Goal: Information Seeking & Learning: Learn about a topic

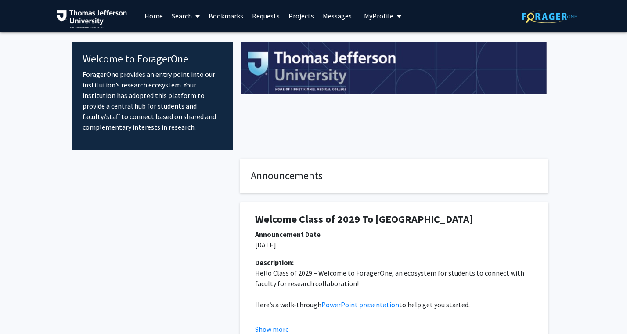
click at [180, 22] on link "Search" at bounding box center [185, 15] width 37 height 31
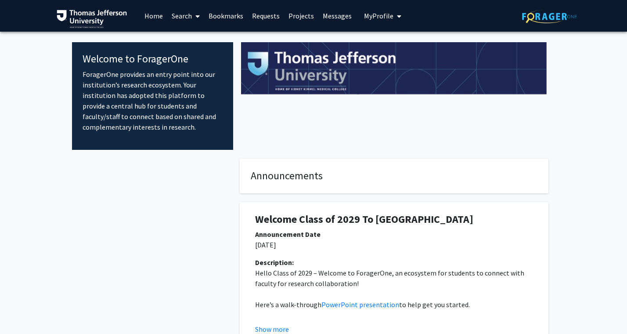
click at [182, 19] on link "Search" at bounding box center [185, 15] width 37 height 31
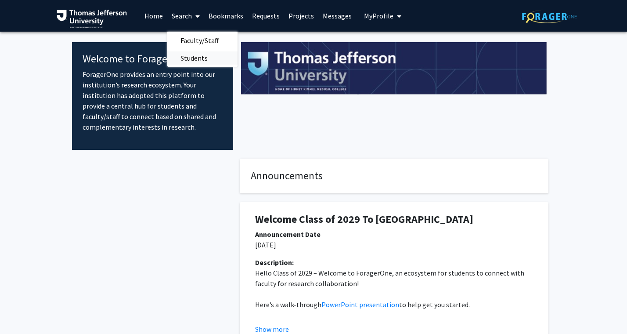
click at [185, 58] on span "Students" at bounding box center [194, 58] width 54 height 18
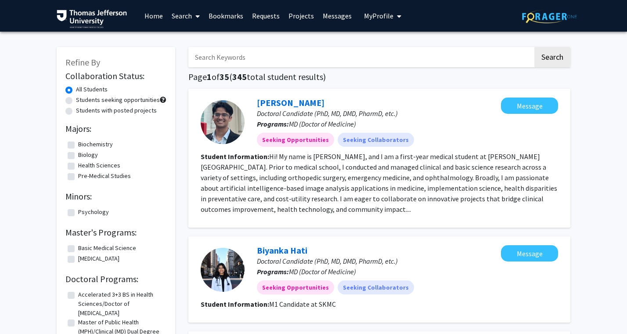
click at [174, 16] on link "Search" at bounding box center [185, 15] width 37 height 31
click at [178, 40] on span "Faculty/Staff" at bounding box center [199, 41] width 65 height 18
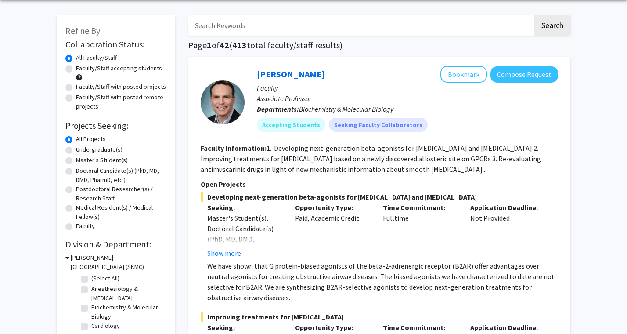
scroll to position [36, 0]
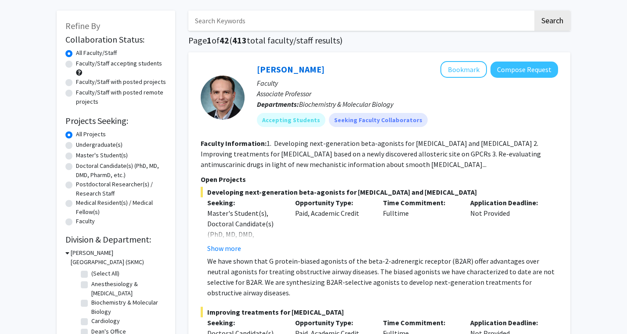
click at [76, 167] on label "Doctoral Candidate(s) (PhD, MD, DMD, PharmD, etc.)" at bounding box center [121, 170] width 90 height 18
click at [76, 167] on input "Doctoral Candidate(s) (PhD, MD, DMD, PharmD, etc.)" at bounding box center [79, 164] width 6 height 6
radio input "true"
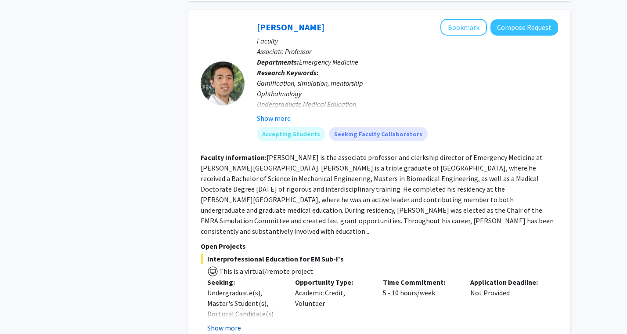
scroll to position [967, 0]
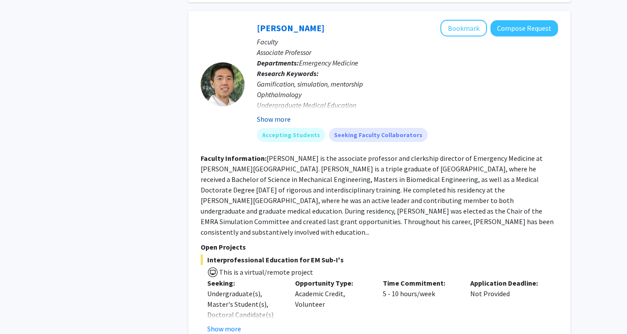
click at [260, 117] on button "Show more" at bounding box center [274, 119] width 34 height 11
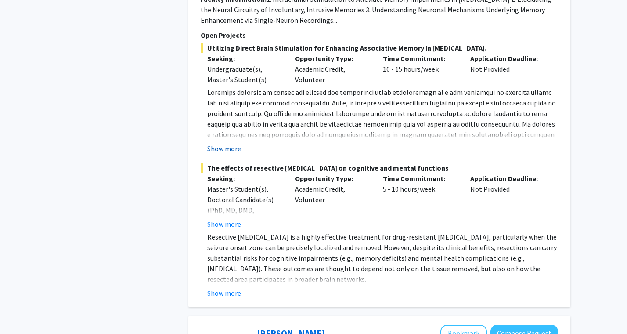
scroll to position [3175, 0]
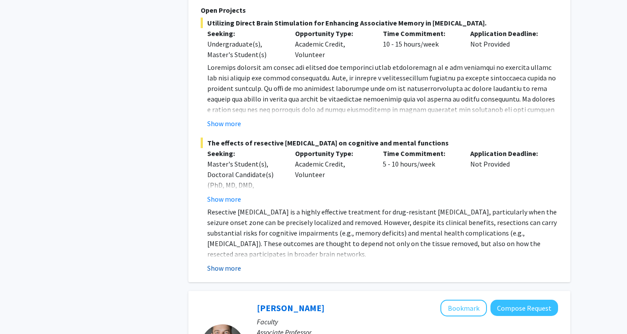
click at [226, 268] on button "Show more" at bounding box center [224, 268] width 34 height 11
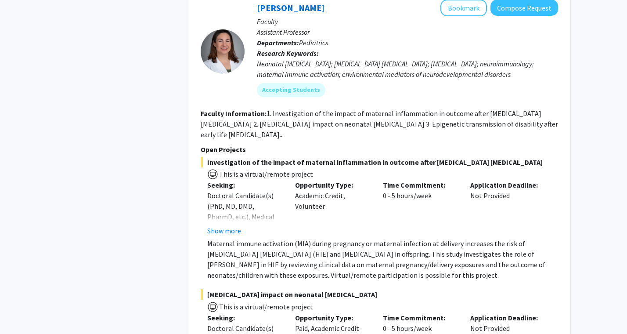
scroll to position [4012, 0]
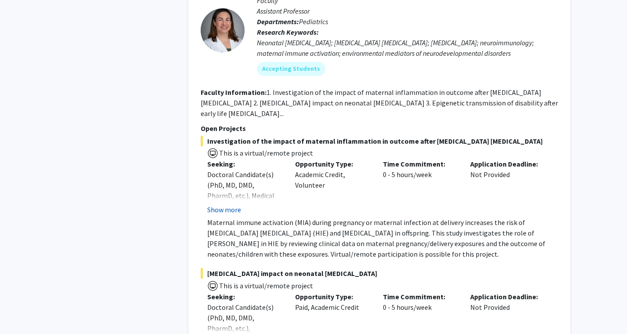
click at [224, 204] on button "Show more" at bounding box center [224, 209] width 34 height 11
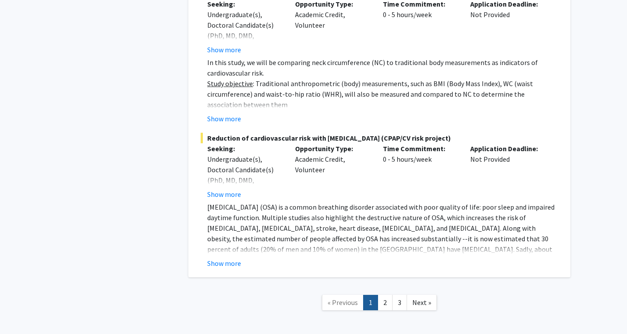
scroll to position [6631, 0]
click at [387, 294] on link "2" at bounding box center [385, 301] width 15 height 15
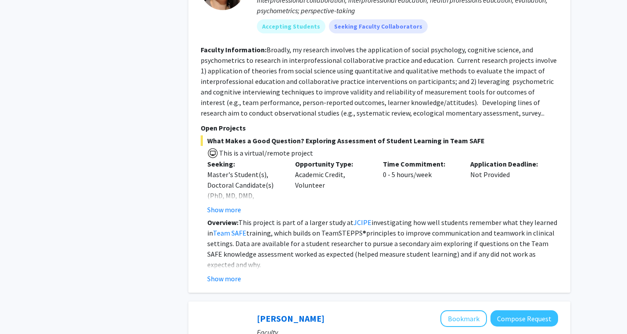
scroll to position [461, 0]
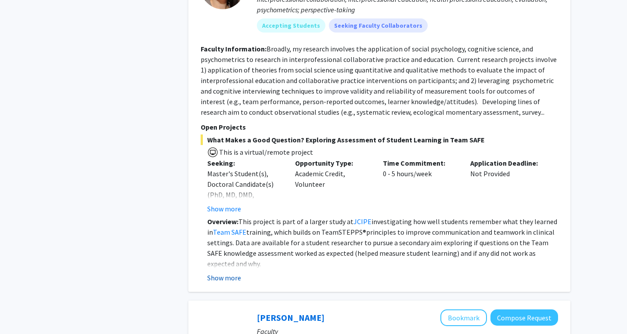
click at [218, 276] on button "Show more" at bounding box center [224, 277] width 34 height 11
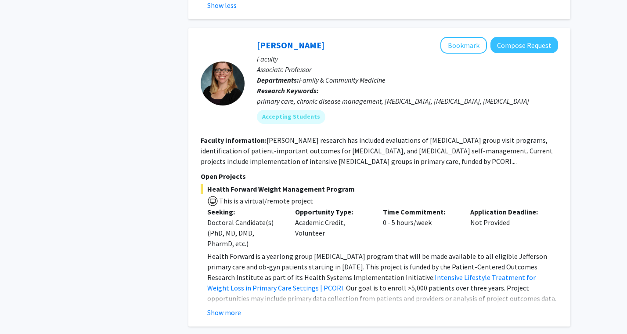
scroll to position [897, 0]
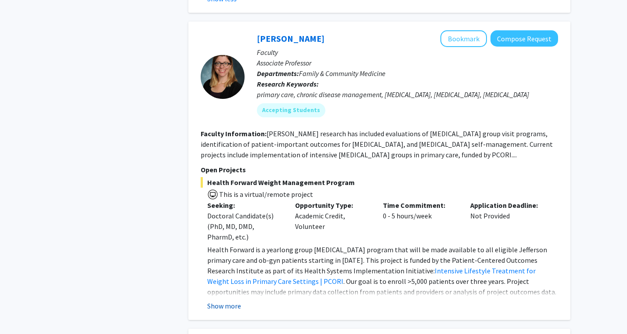
click at [220, 304] on button "Show more" at bounding box center [224, 305] width 34 height 11
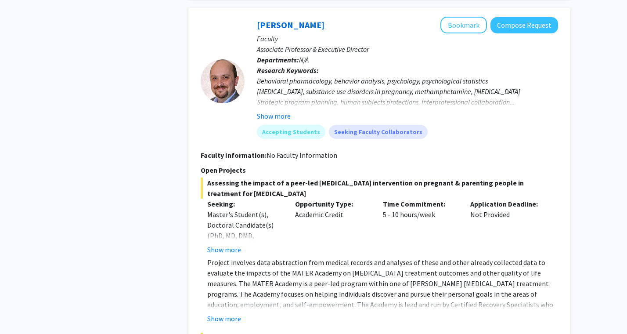
scroll to position [1231, 0]
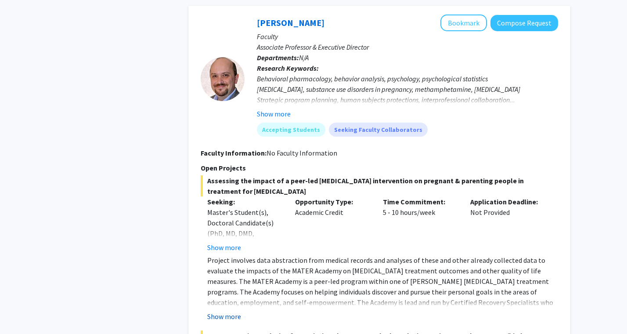
click at [215, 311] on button "Show more" at bounding box center [224, 316] width 34 height 11
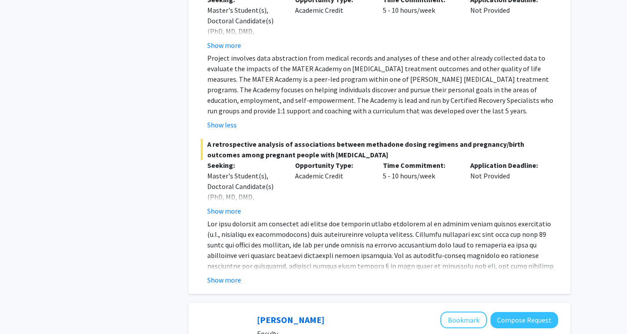
scroll to position [1434, 0]
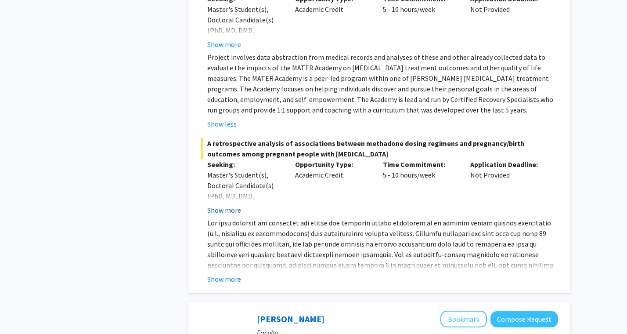
click at [219, 207] on button "Show more" at bounding box center [224, 210] width 34 height 11
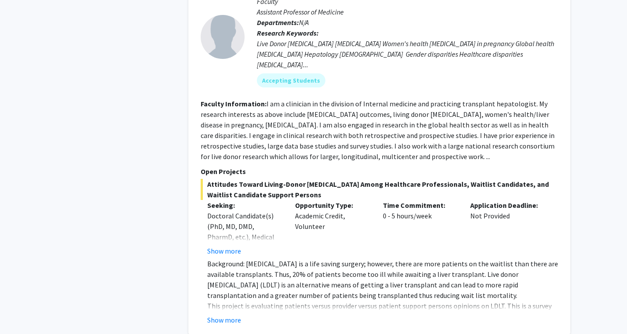
scroll to position [1776, 0]
click at [221, 313] on button "Show more" at bounding box center [224, 318] width 34 height 11
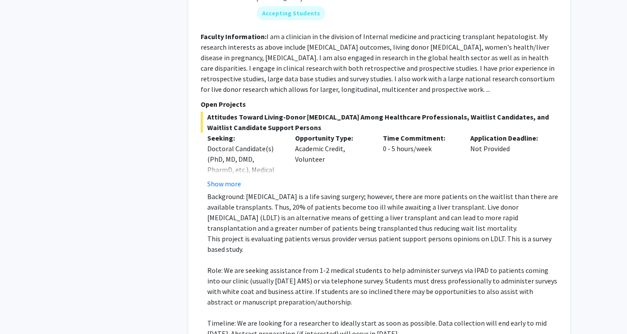
scroll to position [1847, 0]
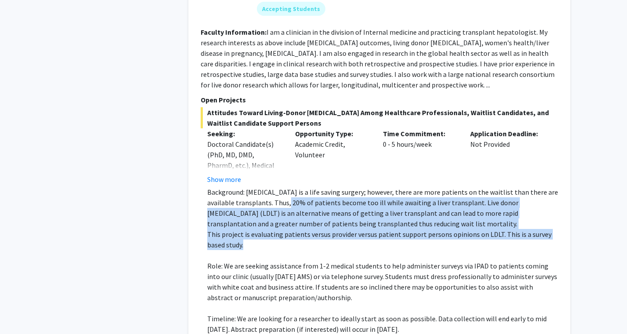
drag, startPoint x: 267, startPoint y: 193, endPoint x: 358, endPoint y: 232, distance: 98.8
click at [358, 232] on div "Background: [MEDICAL_DATA] is a life saving surgery; however, there are more pa…" at bounding box center [382, 271] width 351 height 169
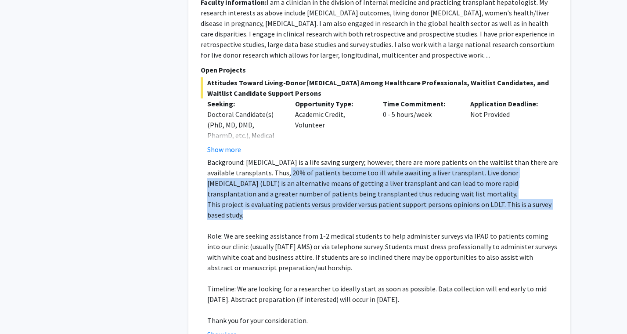
scroll to position [1877, 0]
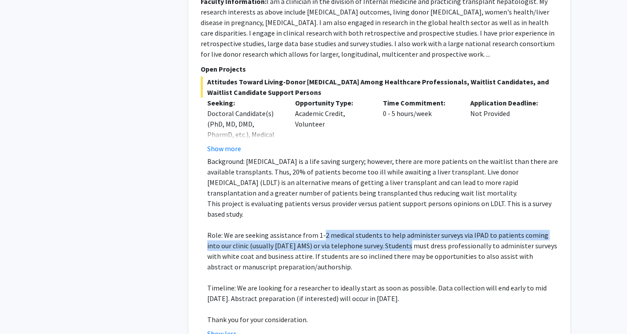
drag, startPoint x: 320, startPoint y: 220, endPoint x: 398, endPoint y: 234, distance: 79.4
click at [398, 234] on p "Role: We are seeking assistance from 1-2 medical students to help administer su…" at bounding box center [382, 251] width 351 height 42
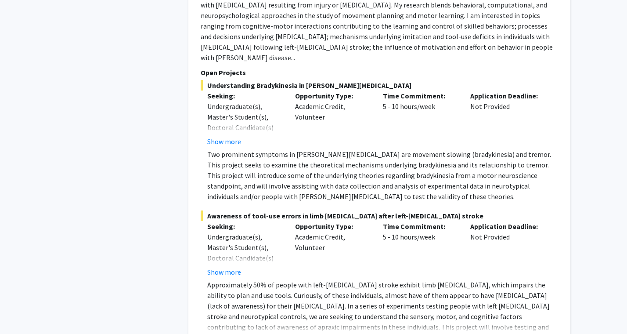
scroll to position [3768, 0]
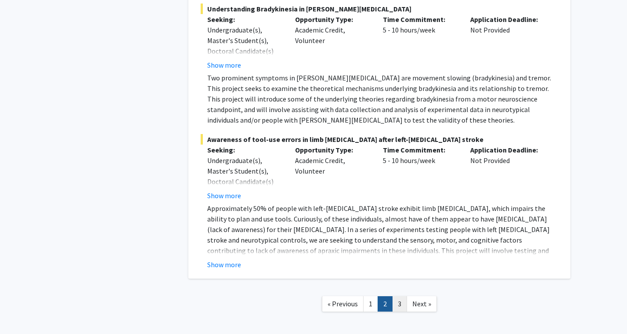
click at [400, 296] on link "3" at bounding box center [399, 303] width 15 height 15
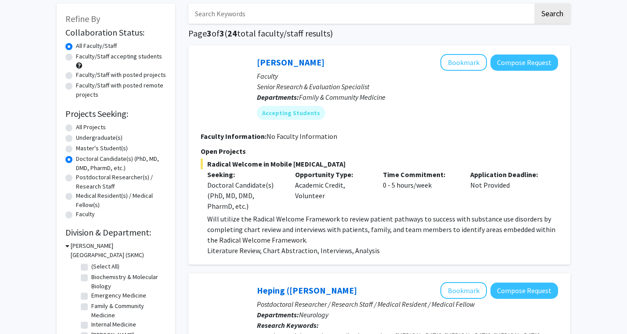
scroll to position [44, 0]
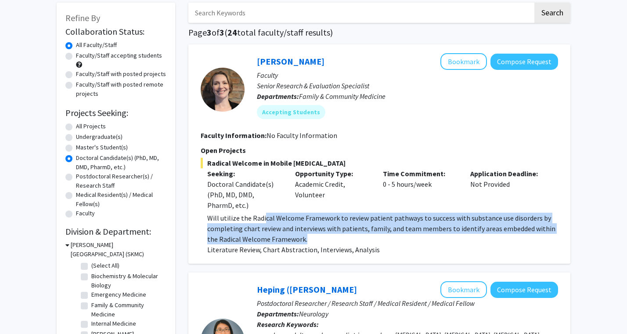
drag, startPoint x: 264, startPoint y: 217, endPoint x: 348, endPoint y: 242, distance: 87.5
click at [348, 242] on p "Will utilize the Radical Welcome Framework to review patient pathways to succes…" at bounding box center [382, 229] width 351 height 32
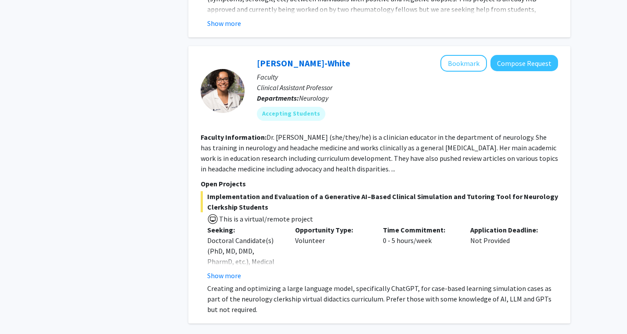
scroll to position [872, 0]
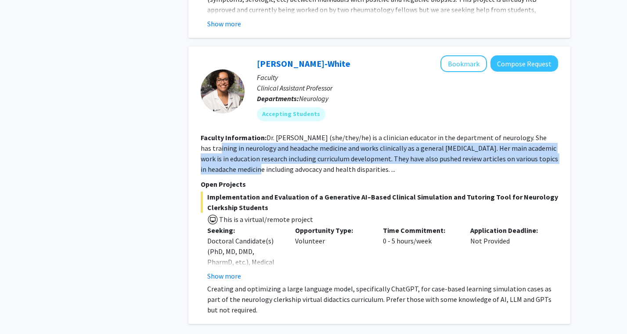
drag, startPoint x: 206, startPoint y: 149, endPoint x: 260, endPoint y: 165, distance: 55.7
click at [260, 165] on fg-read-more "Dr. [PERSON_NAME] (she/they/he) is a clinician educator in the department of ne…" at bounding box center [379, 153] width 357 height 40
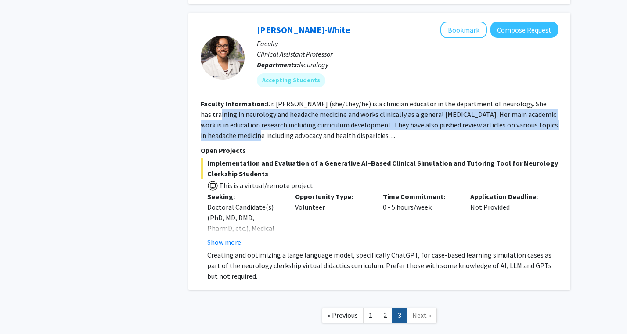
scroll to position [907, 0]
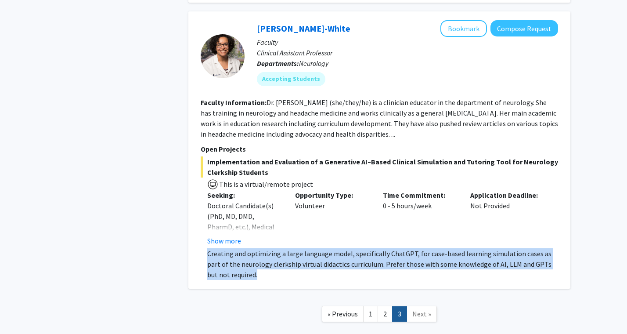
drag, startPoint x: 250, startPoint y: 274, endPoint x: 200, endPoint y: 250, distance: 55.2
click at [200, 250] on div "[PERSON_NAME]-White Bookmark Compose Request Faculty Clinical Assistant Profess…" at bounding box center [379, 149] width 382 height 277
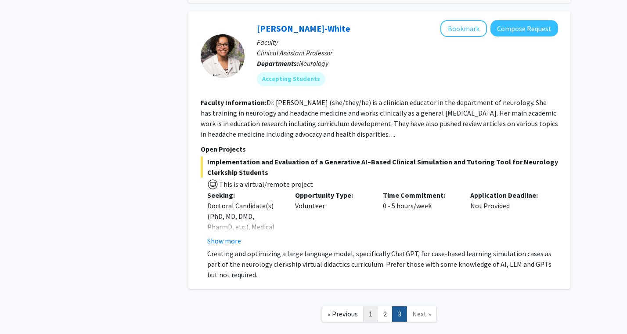
click at [369, 318] on link "1" at bounding box center [370, 313] width 15 height 15
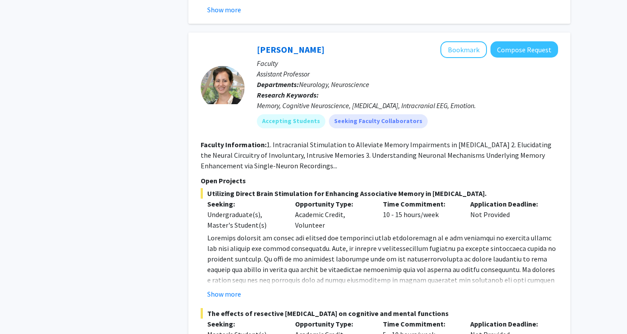
scroll to position [2979, 0]
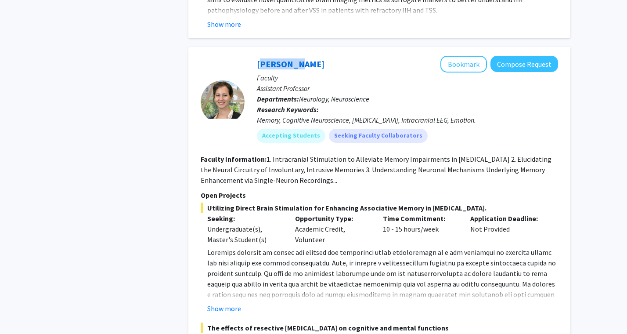
drag, startPoint x: 254, startPoint y: 65, endPoint x: 292, endPoint y: 65, distance: 38.2
click at [292, 65] on div "[PERSON_NAME] Bookmark Compose Request Faculty Assistant Professor Departments:…" at bounding box center [401, 103] width 313 height 94
copy link "[PERSON_NAME]"
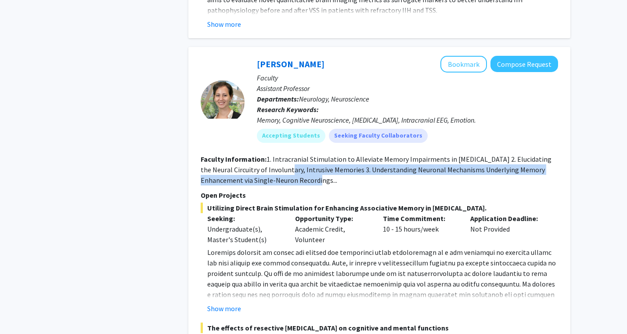
drag, startPoint x: 273, startPoint y: 166, endPoint x: 297, endPoint y: 184, distance: 30.7
click at [297, 184] on section "Faculty Information: 1. Intracranial Stimulation to Alleviate Memory Impairment…" at bounding box center [379, 170] width 357 height 32
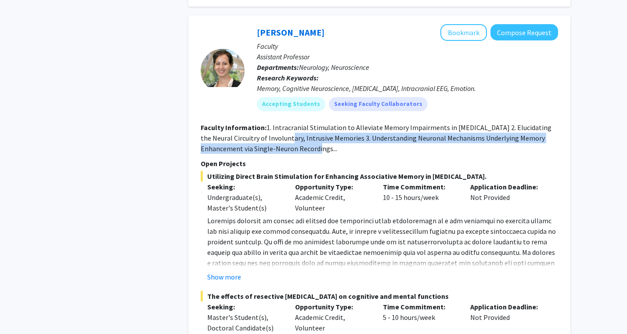
scroll to position [3060, 0]
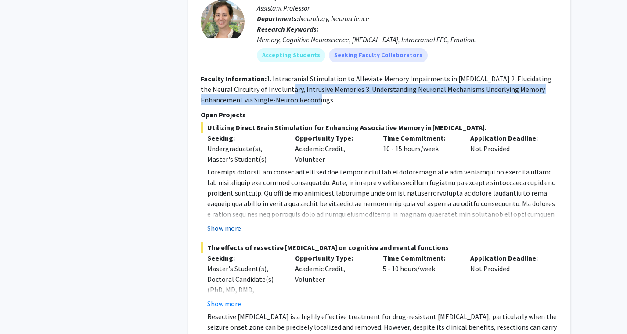
click at [219, 225] on button "Show more" at bounding box center [224, 228] width 34 height 11
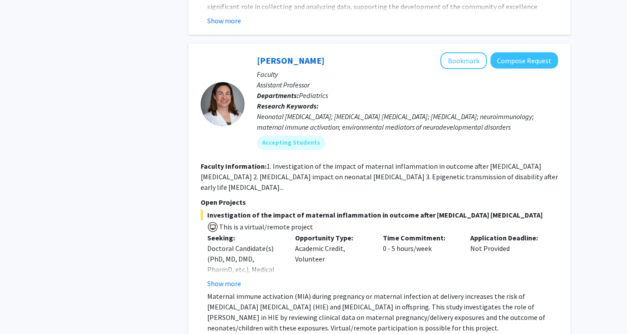
scroll to position [3998, 0]
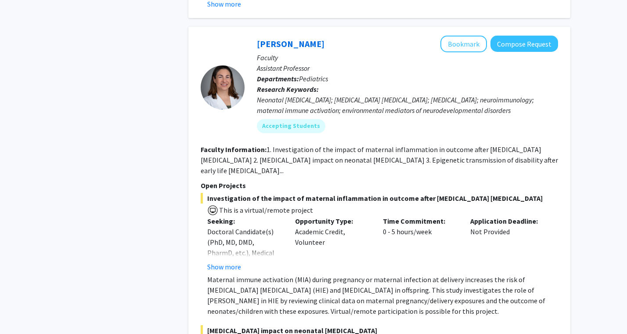
drag, startPoint x: 252, startPoint y: 34, endPoint x: 339, endPoint y: 34, distance: 86.5
click at [339, 36] on div "[PERSON_NAME] Bookmark Compose Request Faculty Assistant Professor Departments:…" at bounding box center [401, 88] width 313 height 104
copy link "[PERSON_NAME]"
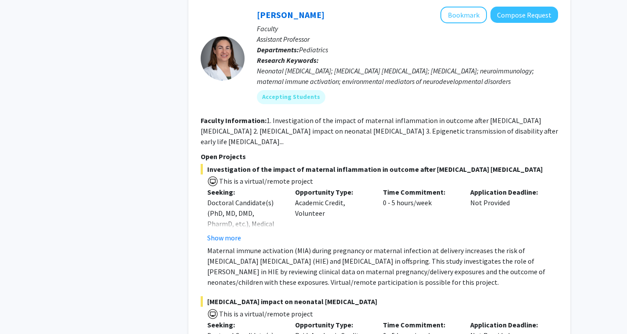
scroll to position [4030, 0]
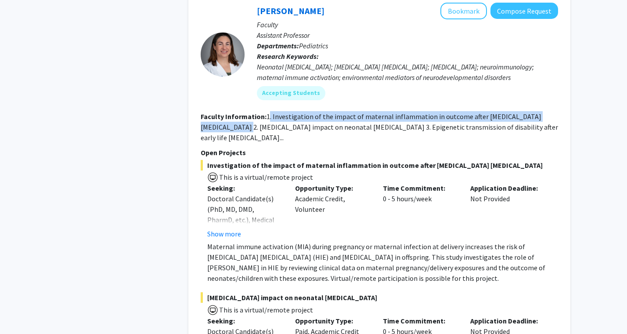
drag, startPoint x: 269, startPoint y: 106, endPoint x: 249, endPoint y: 123, distance: 25.8
click at [249, 123] on section "Faculty Information: 1. Investigation of the impact of maternal inflammation in…" at bounding box center [379, 127] width 357 height 32
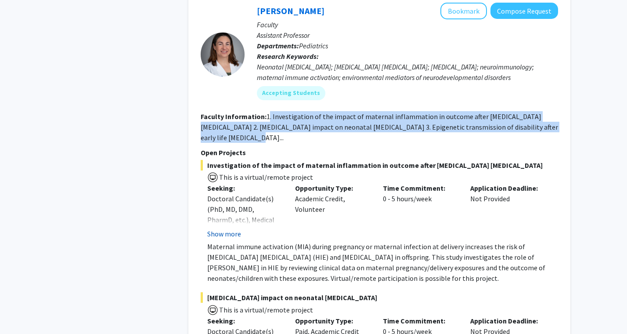
click at [220, 228] on button "Show more" at bounding box center [224, 233] width 34 height 11
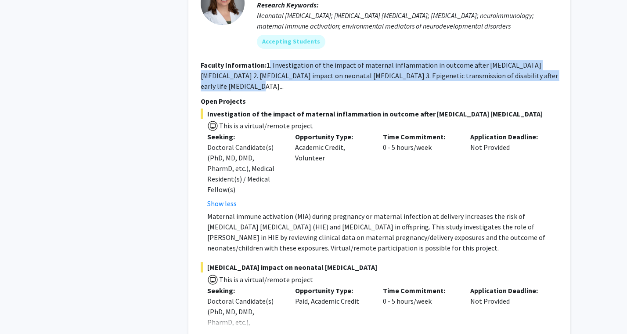
scroll to position [4098, 0]
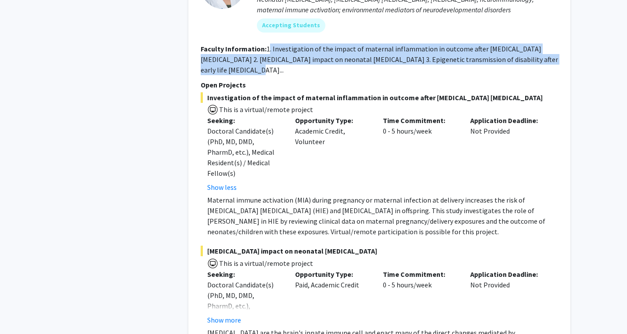
drag, startPoint x: 227, startPoint y: 170, endPoint x: 291, endPoint y: 180, distance: 64.4
click at [291, 178] on div "Investigation of the impact of maternal inflammation in outcome after [MEDICAL_…" at bounding box center [379, 164] width 357 height 145
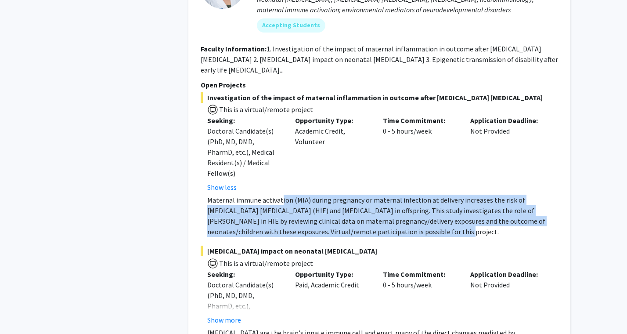
drag, startPoint x: 279, startPoint y: 182, endPoint x: 409, endPoint y: 207, distance: 132.4
click at [409, 207] on p "Maternal immune activation (MIA) during pregnancy or maternal infection at deli…" at bounding box center [382, 215] width 351 height 42
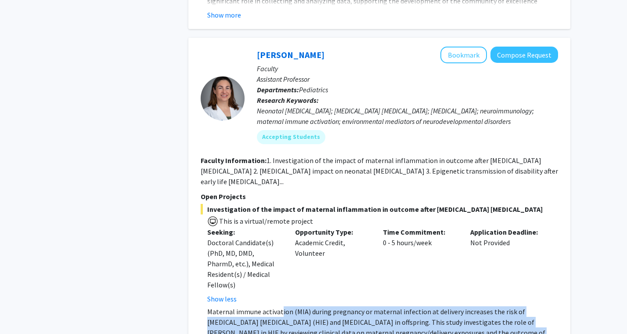
scroll to position [3976, 0]
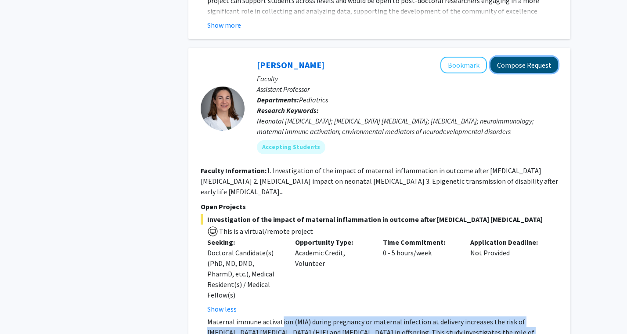
click at [513, 57] on button "Compose Request" at bounding box center [524, 65] width 68 height 16
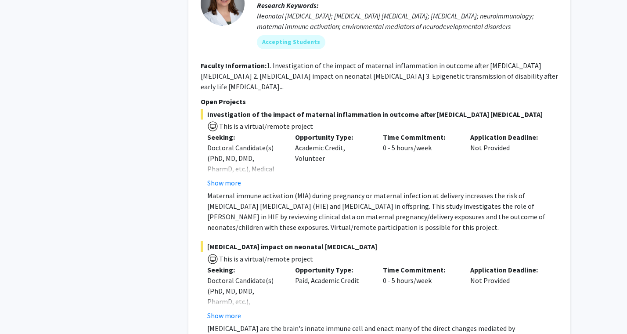
scroll to position [3988, 0]
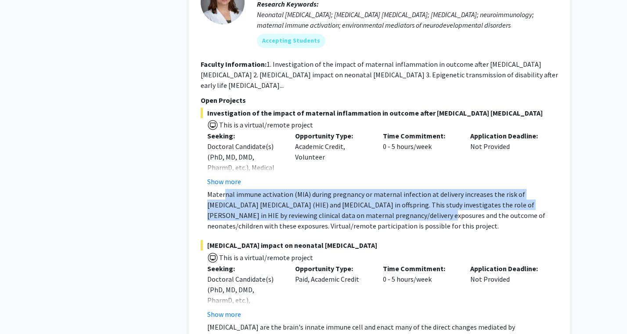
drag, startPoint x: 225, startPoint y: 184, endPoint x: 369, endPoint y: 203, distance: 145.2
click at [369, 203] on p "Maternal immune activation (MIA) during pregnancy or maternal infection at deli…" at bounding box center [382, 210] width 351 height 42
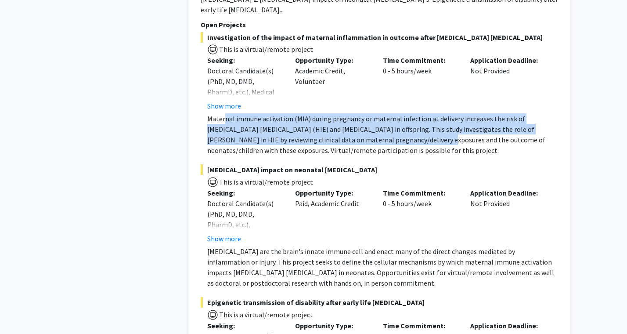
scroll to position [4064, 0]
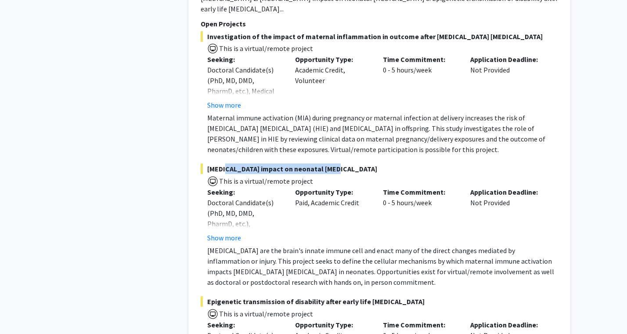
drag, startPoint x: 221, startPoint y: 158, endPoint x: 322, endPoint y: 157, distance: 101.0
click at [322, 163] on span "[MEDICAL_DATA] impact on neonatal [MEDICAL_DATA]" at bounding box center [379, 168] width 357 height 11
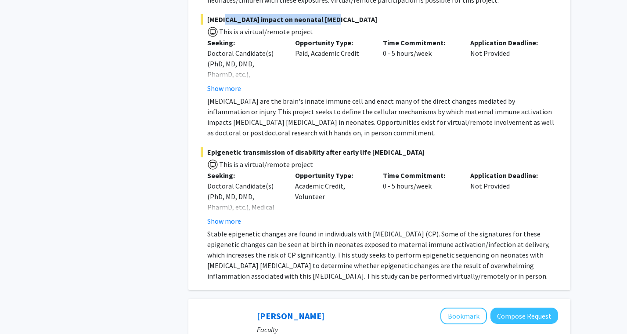
scroll to position [4214, 0]
drag, startPoint x: 306, startPoint y: 241, endPoint x: 388, endPoint y: 237, distance: 82.2
click at [388, 237] on p "Stable epigenetic changes are found in individuals with [MEDICAL_DATA] (CP). So…" at bounding box center [382, 254] width 351 height 53
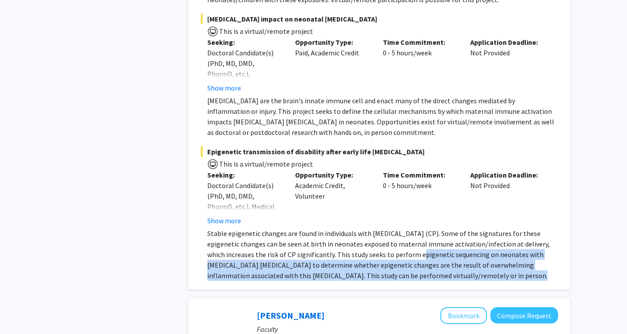
drag, startPoint x: 372, startPoint y: 243, endPoint x: 437, endPoint y: 267, distance: 68.8
click at [437, 267] on p "Stable epigenetic changes are found in individuals with [MEDICAL_DATA] (CP). So…" at bounding box center [382, 254] width 351 height 53
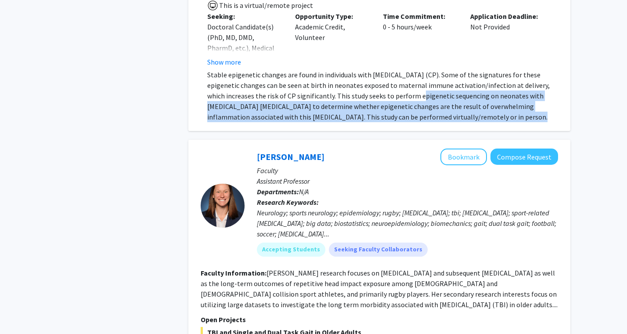
scroll to position [4448, 0]
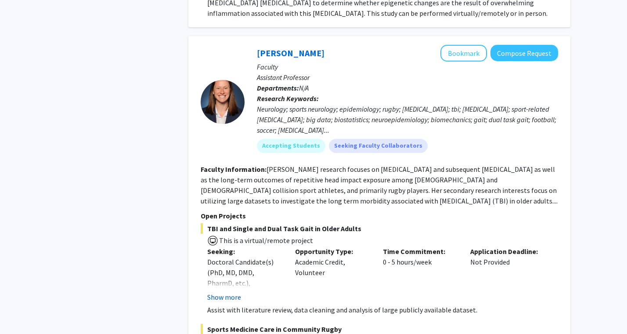
scroll to position [4501, 0]
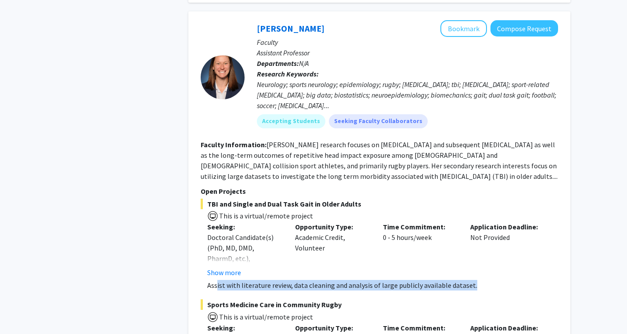
drag, startPoint x: 216, startPoint y: 274, endPoint x: 477, endPoint y: 277, distance: 261.2
click at [477, 280] on p "Assist with literature review, data cleaning and analysis of large publicly ava…" at bounding box center [382, 285] width 351 height 11
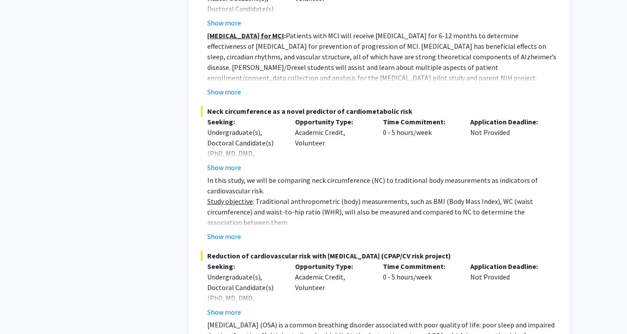
scroll to position [6587, 0]
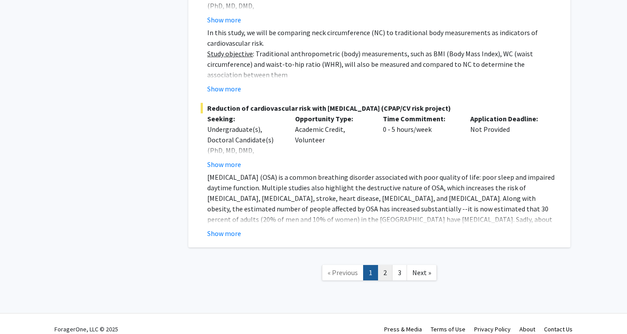
click at [385, 265] on link "2" at bounding box center [385, 272] width 15 height 15
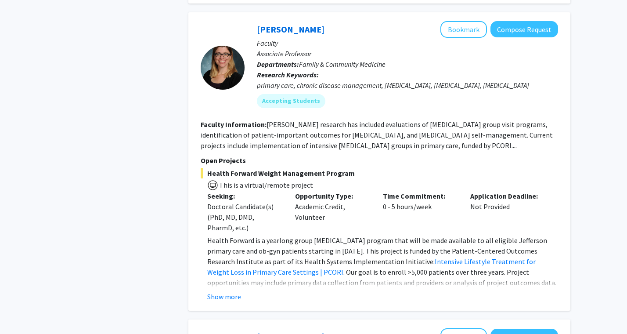
scroll to position [753, 0]
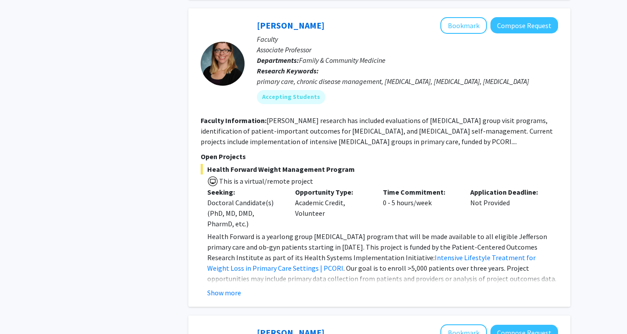
click at [214, 285] on fg-read-more "Health Forward is a yearlong group [MEDICAL_DATA] program that will be made ava…" at bounding box center [379, 264] width 357 height 67
click at [214, 294] on button "Show more" at bounding box center [224, 292] width 34 height 11
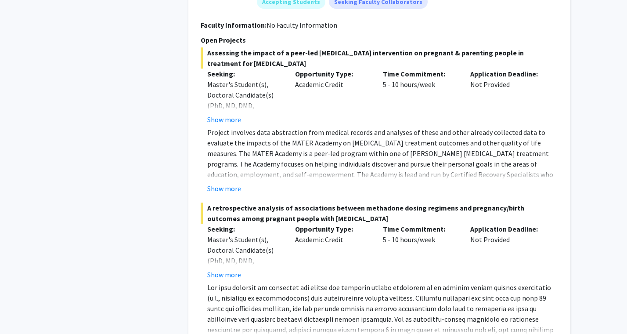
scroll to position [1237, 0]
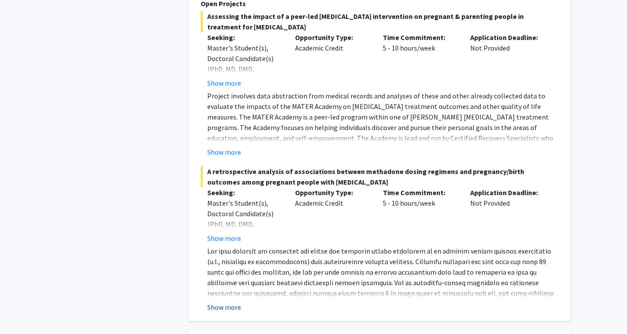
click at [222, 303] on button "Show more" at bounding box center [224, 307] width 34 height 11
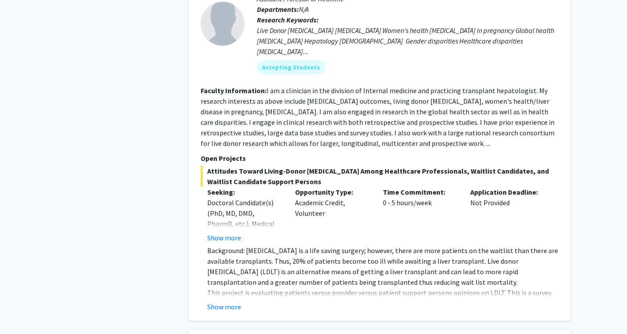
scroll to position [1664, 0]
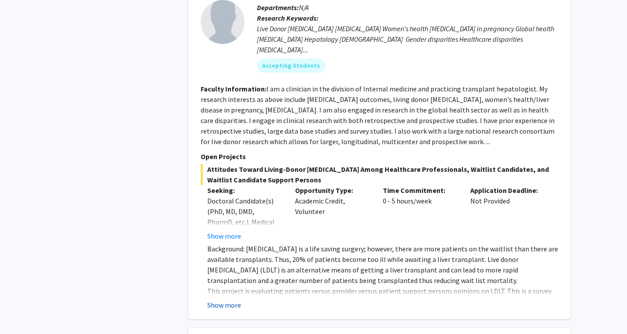
click at [216, 299] on button "Show more" at bounding box center [224, 304] width 34 height 11
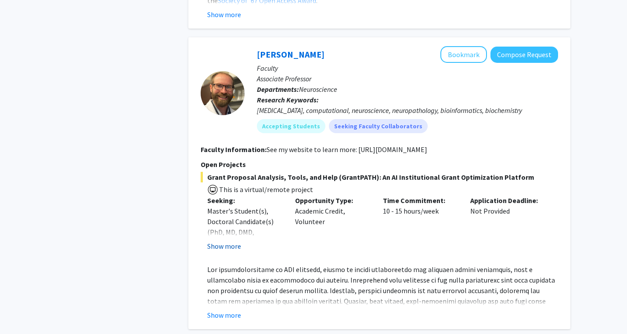
scroll to position [2726, 0]
click at [218, 309] on button "Show more" at bounding box center [224, 314] width 34 height 11
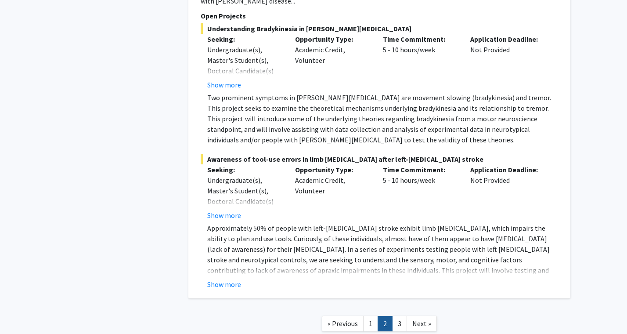
scroll to position [3694, 0]
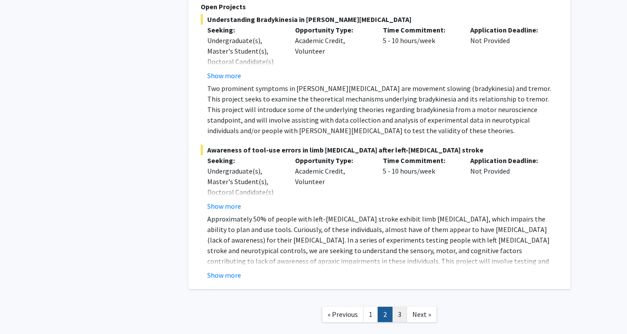
click at [403, 306] on link "3" at bounding box center [399, 313] width 15 height 15
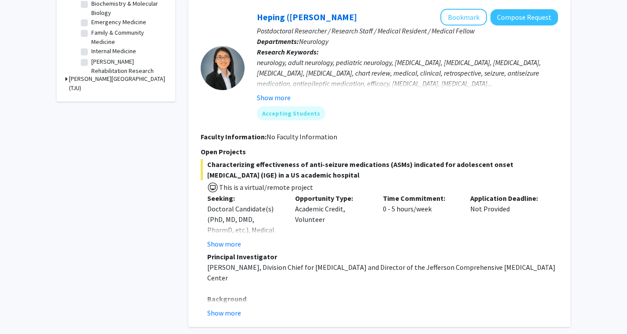
scroll to position [320, 0]
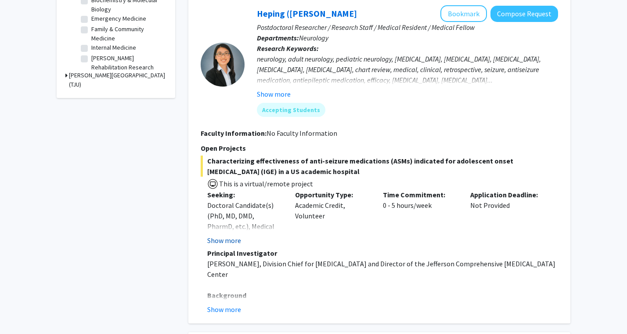
click at [220, 240] on button "Show more" at bounding box center [224, 240] width 34 height 11
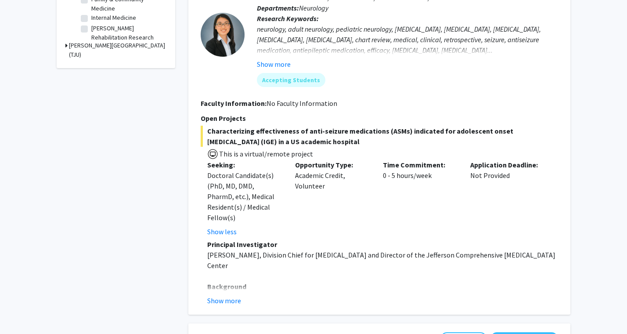
scroll to position [360, 0]
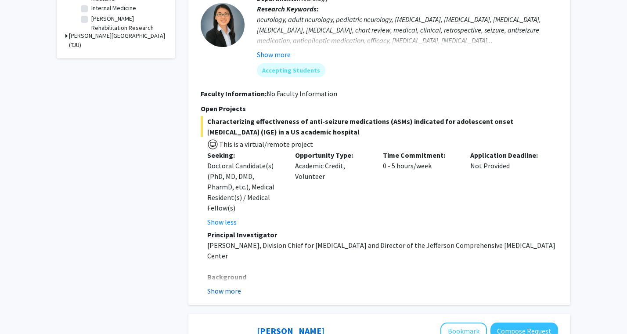
click at [216, 285] on button "Show more" at bounding box center [224, 290] width 34 height 11
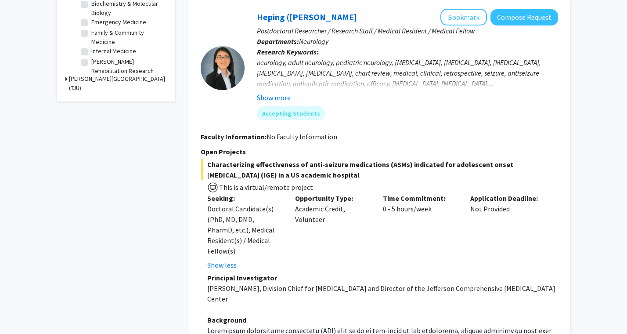
scroll to position [313, 0]
